Goal: Information Seeking & Learning: Learn about a topic

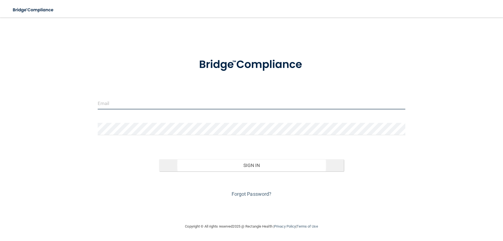
type input "[EMAIL_ADDRESS][DOMAIN_NAME]"
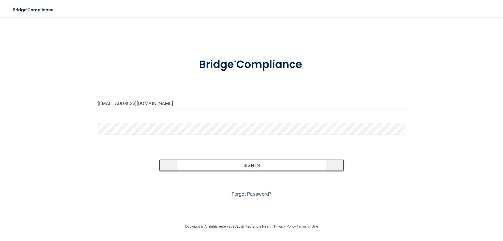
click at [256, 166] on button "Sign In" at bounding box center [251, 165] width 185 height 12
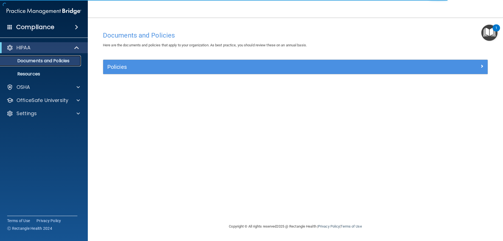
click at [58, 61] on p "Documents and Policies" at bounding box center [41, 60] width 75 height 5
click at [75, 104] on div "OfficeSafe University" at bounding box center [44, 100] width 88 height 11
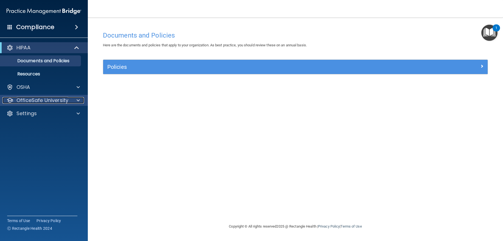
click at [27, 102] on p "OfficeSafe University" at bounding box center [42, 100] width 52 height 7
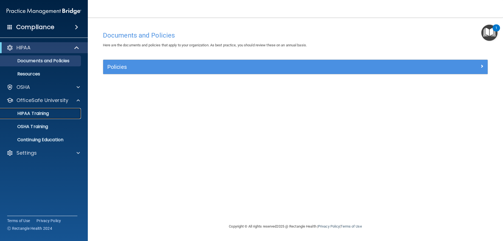
click at [29, 113] on p "HIPAA Training" at bounding box center [26, 113] width 45 height 5
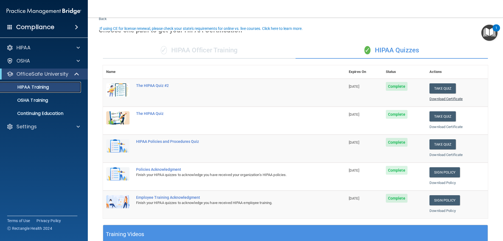
scroll to position [27, 0]
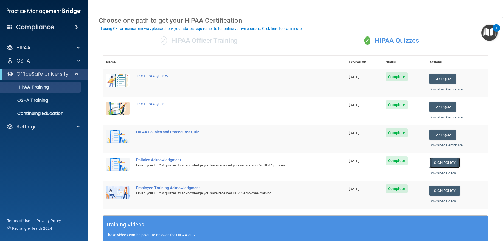
click at [443, 164] on link "Sign Policy" at bounding box center [444, 163] width 30 height 10
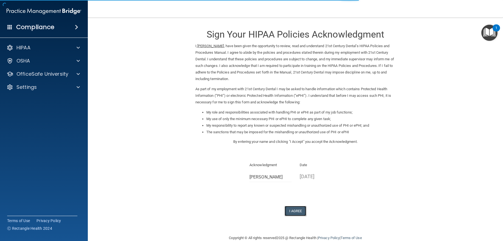
click at [298, 211] on button "I Agree" at bounding box center [296, 211] width 22 height 10
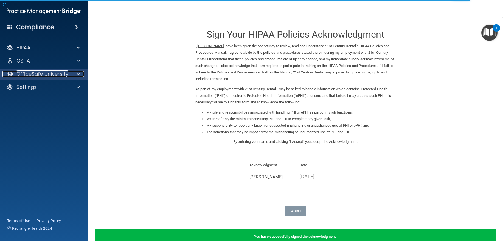
click at [41, 75] on p "OfficeSafe University" at bounding box center [42, 74] width 52 height 7
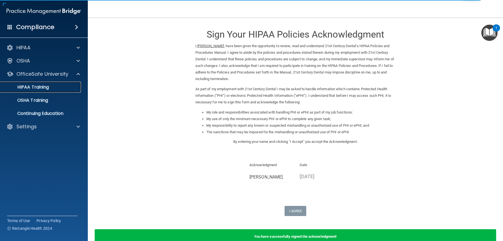
click at [42, 89] on p "HIPAA Training" at bounding box center [26, 87] width 45 height 5
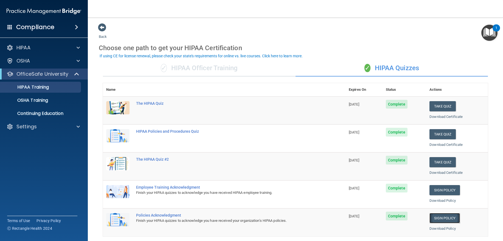
click at [446, 218] on link "Sign Policy" at bounding box center [444, 218] width 30 height 10
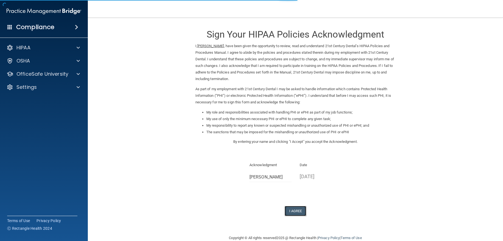
click at [302, 212] on button "I Agree" at bounding box center [296, 211] width 22 height 10
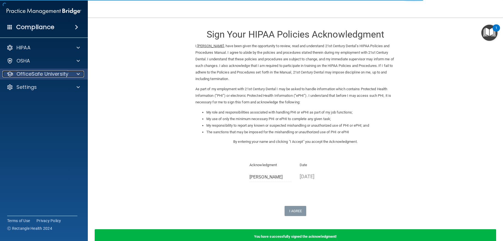
click at [23, 75] on p "OfficeSafe University" at bounding box center [42, 74] width 52 height 7
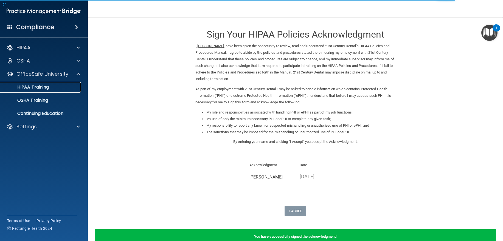
click at [34, 85] on p "HIPAA Training" at bounding box center [26, 87] width 45 height 5
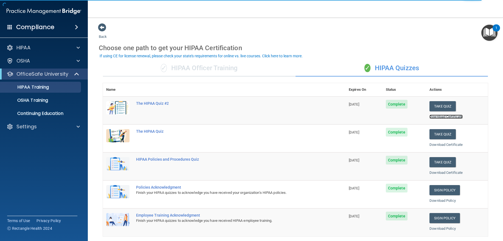
click at [445, 118] on link "Download Certificate" at bounding box center [445, 117] width 33 height 4
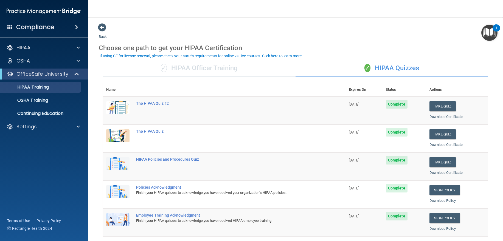
click at [284, 55] on div "If using CE for license renewal, please check your state's requirements for onl…" at bounding box center [201, 56] width 203 height 4
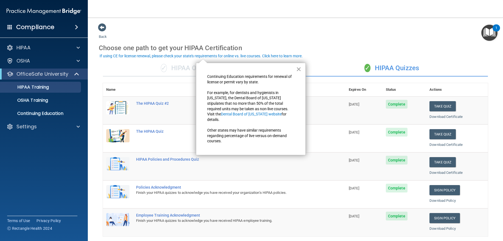
click at [297, 68] on button "×" at bounding box center [298, 69] width 5 height 9
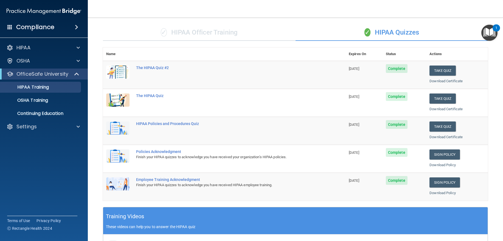
scroll to position [35, 0]
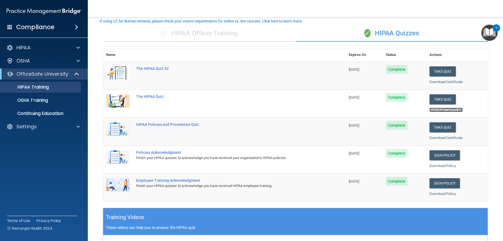
click at [447, 110] on link "Download Certificate" at bounding box center [445, 110] width 33 height 4
click at [442, 138] on link "Download Certificate" at bounding box center [445, 138] width 33 height 4
click at [71, 114] on p "Continuing Education" at bounding box center [41, 113] width 75 height 5
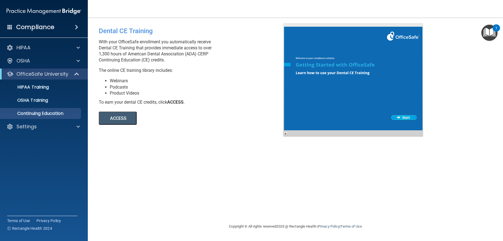
click at [112, 118] on button "ACCESS" at bounding box center [118, 118] width 38 height 13
